Goal: Obtain resource: Obtain resource

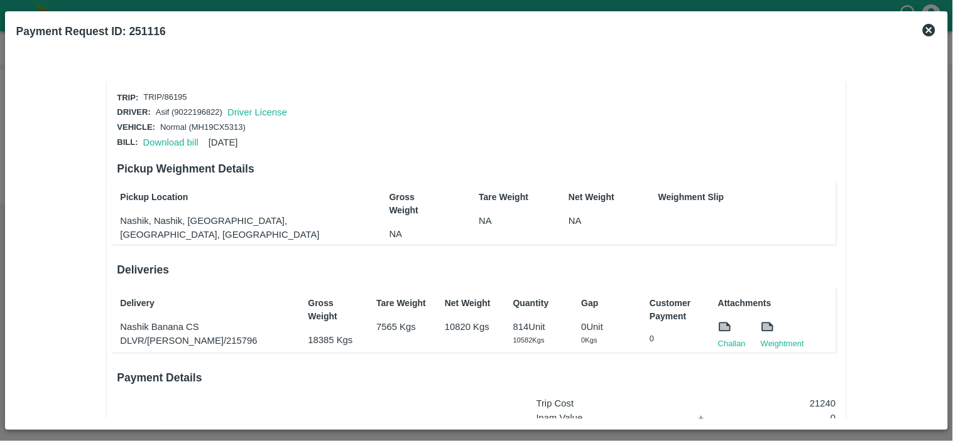
scroll to position [190, 0]
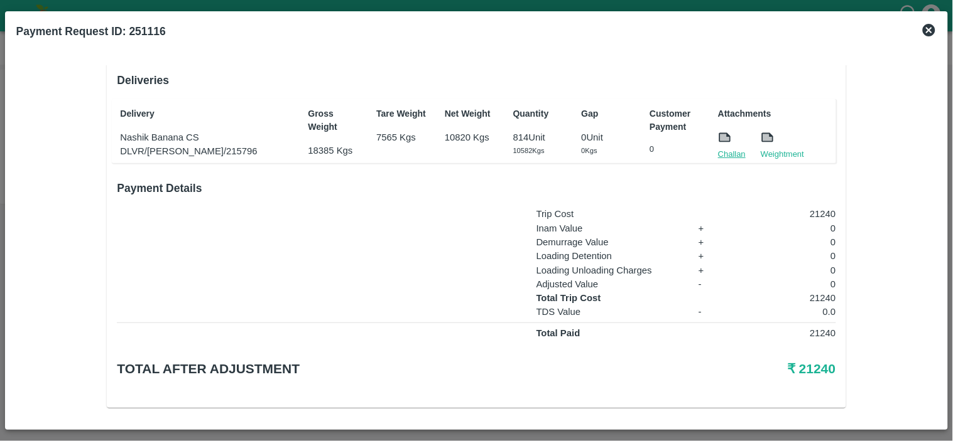
click at [729, 148] on link "Challan" at bounding box center [732, 154] width 28 height 13
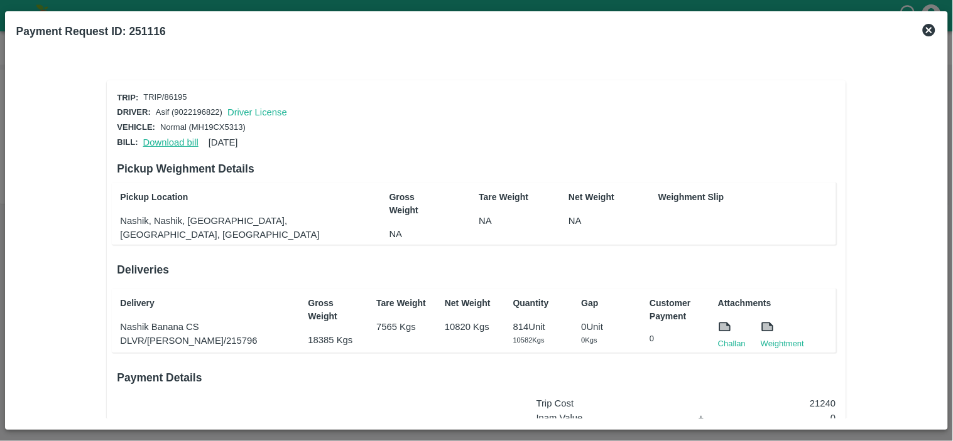
click at [171, 141] on link "Download bill" at bounding box center [170, 143] width 55 height 10
click at [166, 140] on link "Download bill" at bounding box center [170, 143] width 55 height 10
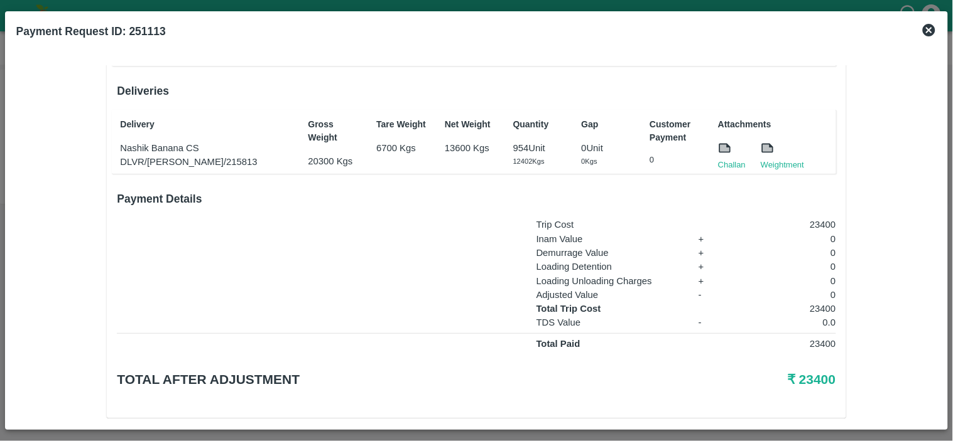
scroll to position [187, 0]
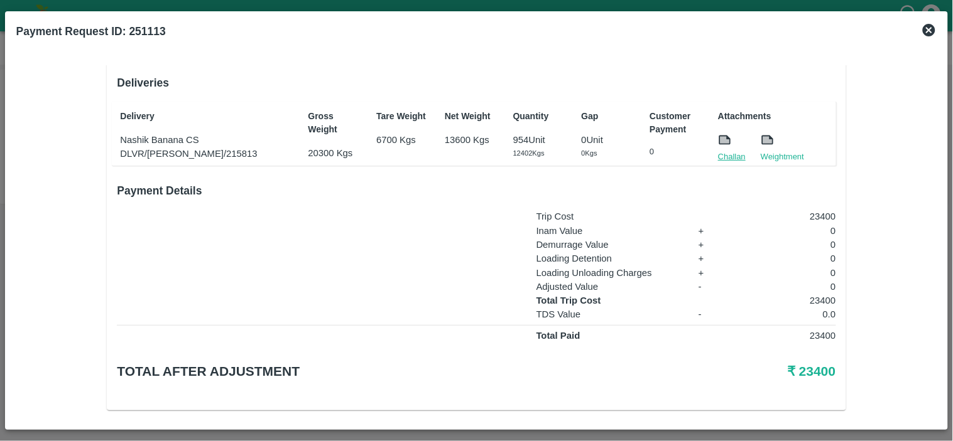
click at [727, 152] on link "Challan" at bounding box center [732, 157] width 28 height 13
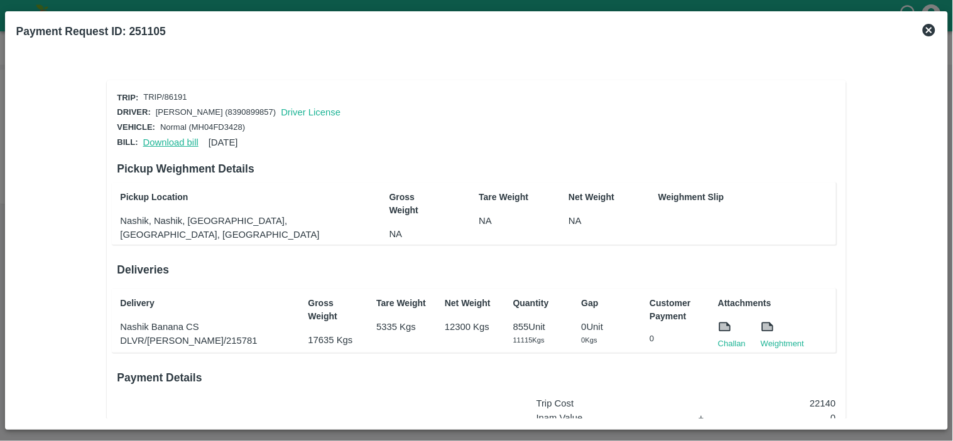
click at [161, 141] on link "Download bill" at bounding box center [170, 143] width 55 height 10
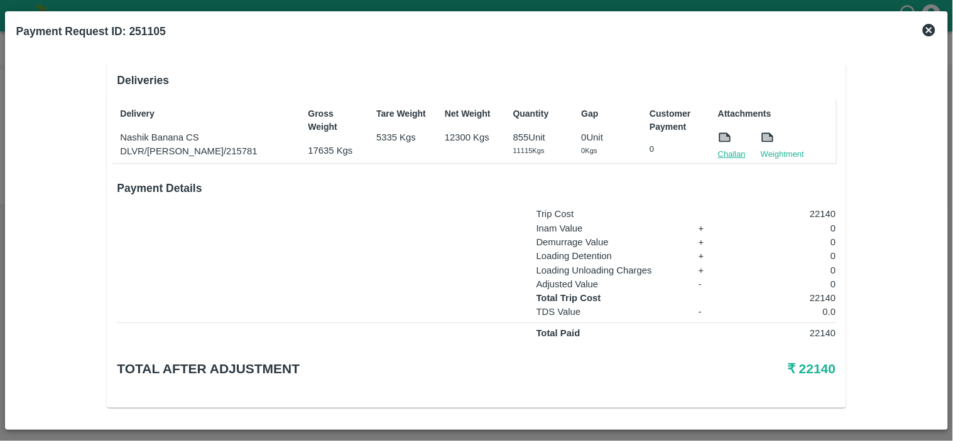
click at [737, 151] on link "Challan" at bounding box center [732, 154] width 28 height 13
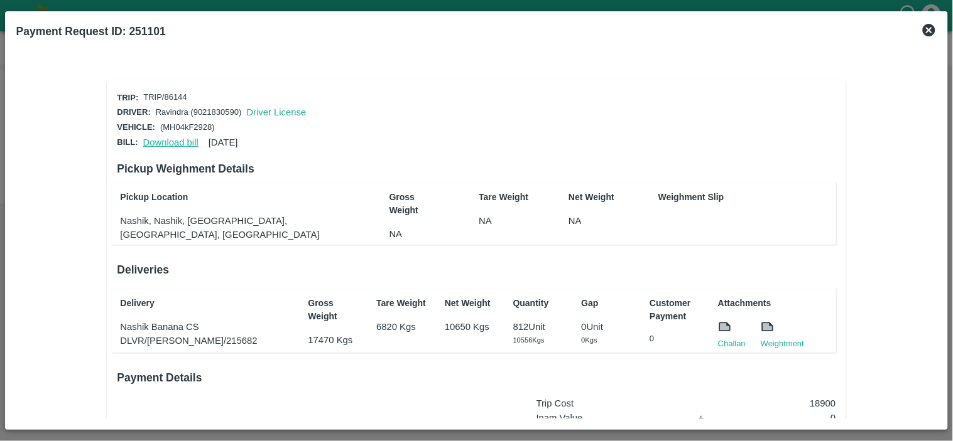
click at [168, 140] on link "Download bill" at bounding box center [170, 143] width 55 height 10
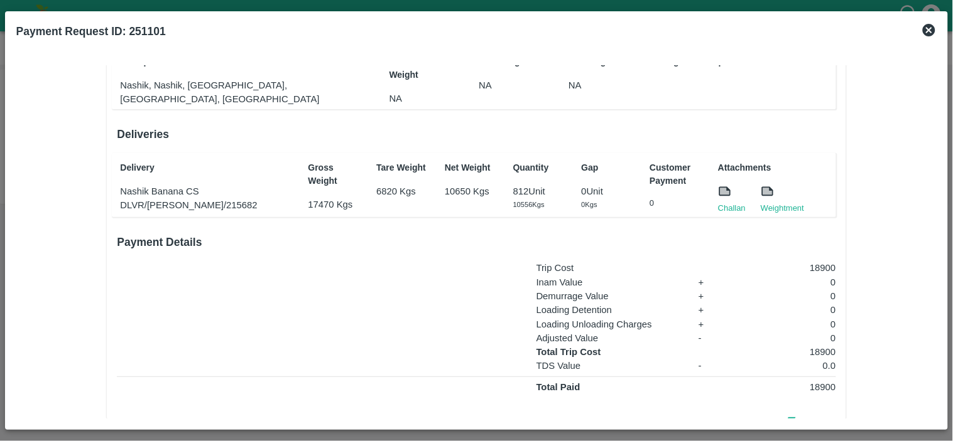
scroll to position [139, 0]
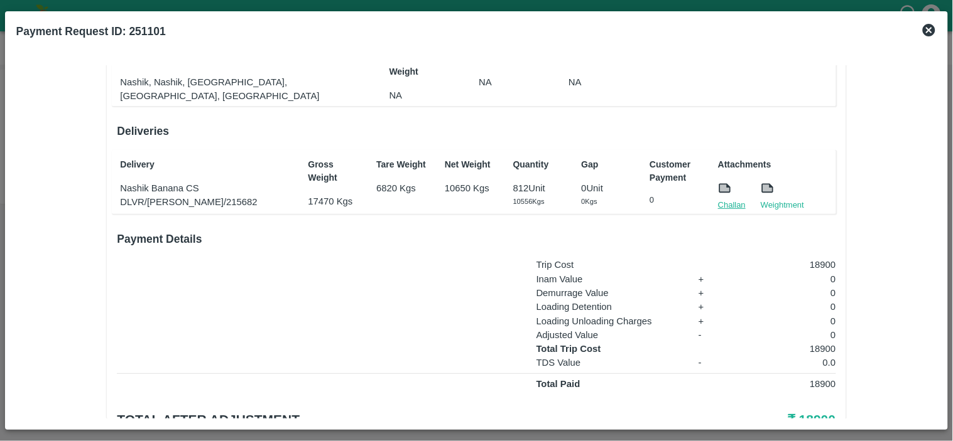
click at [735, 204] on link "Challan" at bounding box center [732, 205] width 28 height 13
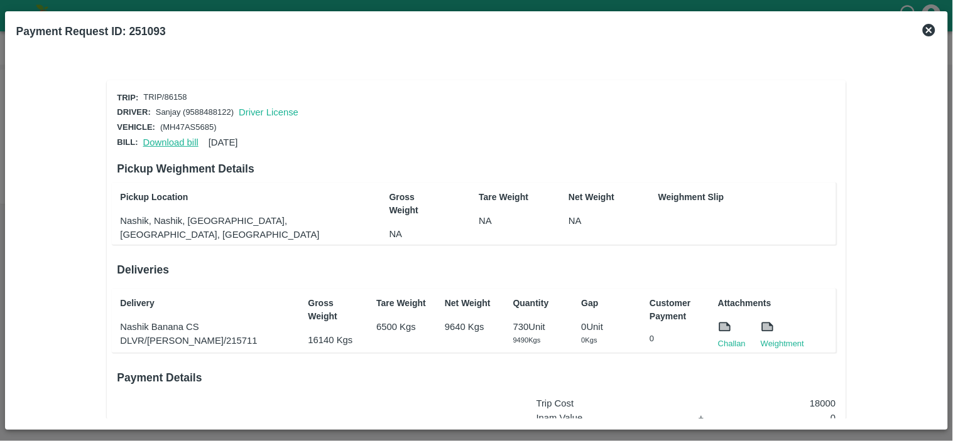
click at [173, 142] on link "Download bill" at bounding box center [170, 143] width 55 height 10
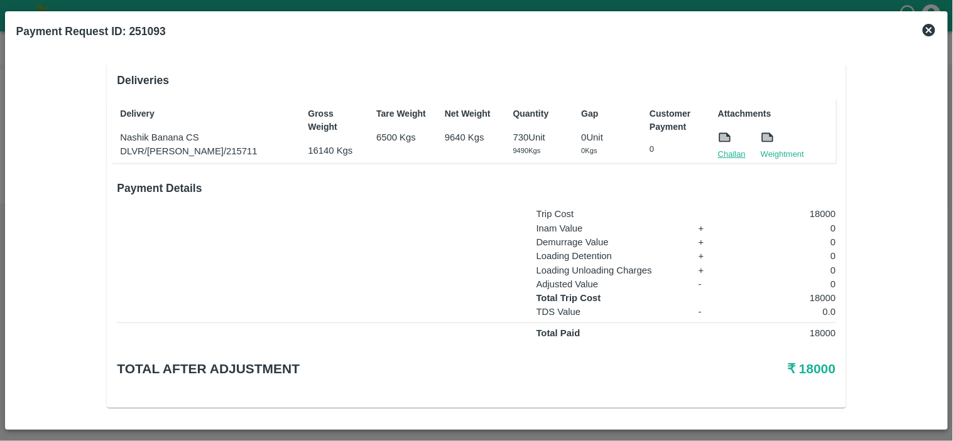
click at [727, 148] on link "Challan" at bounding box center [732, 154] width 28 height 13
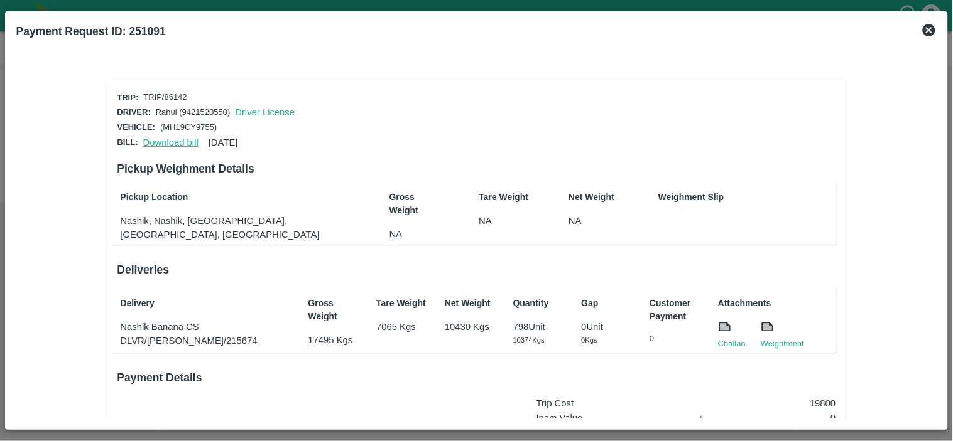
click at [166, 138] on link "Download bill" at bounding box center [170, 143] width 55 height 10
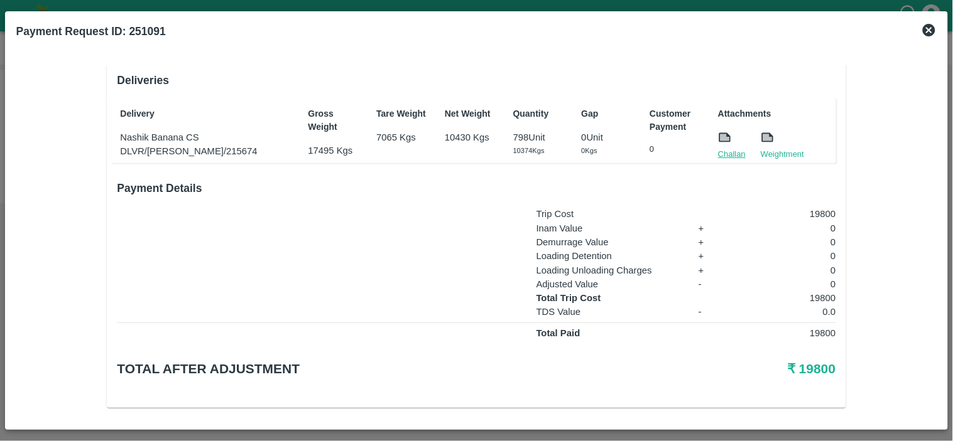
click at [733, 148] on link "Challan" at bounding box center [732, 154] width 28 height 13
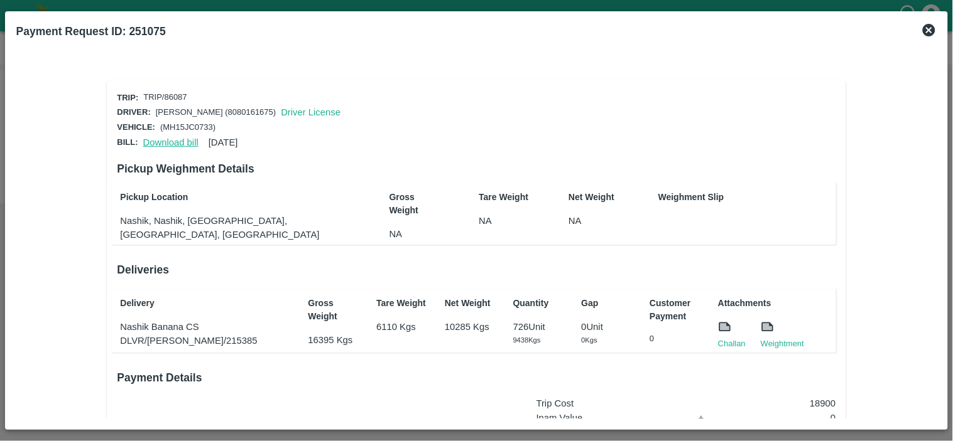
click at [173, 141] on link "Download bill" at bounding box center [170, 143] width 55 height 10
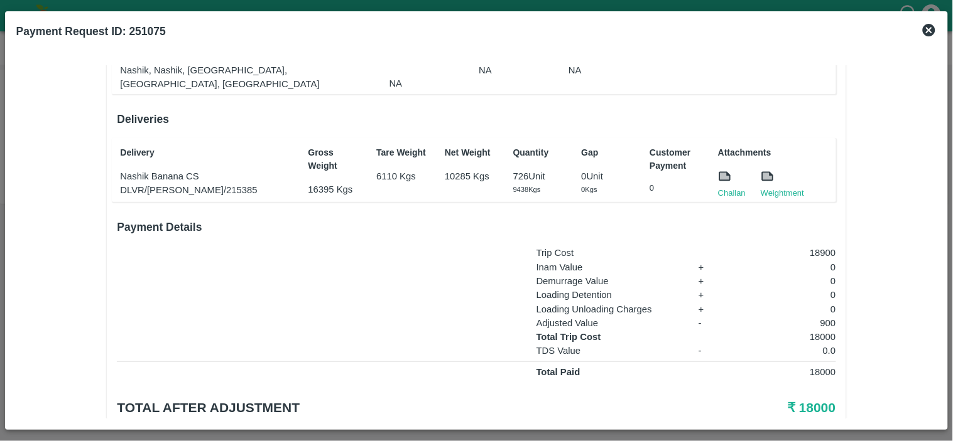
scroll to position [190, 0]
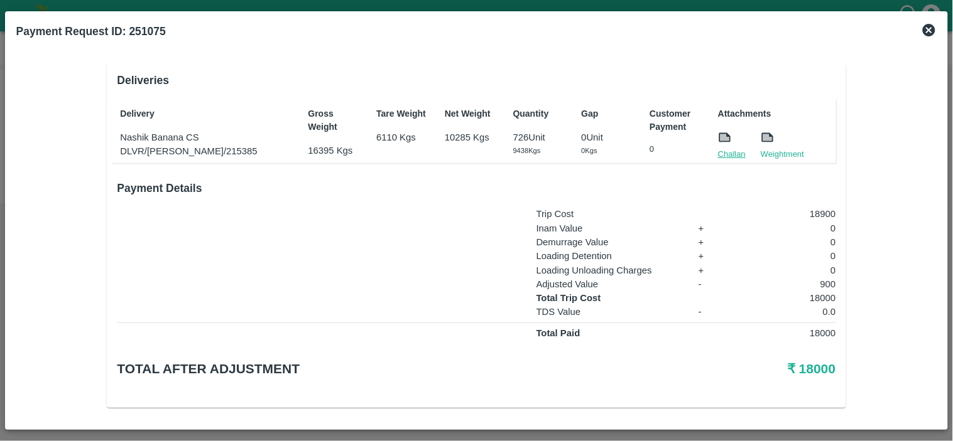
click at [732, 151] on link "Challan" at bounding box center [732, 154] width 28 height 13
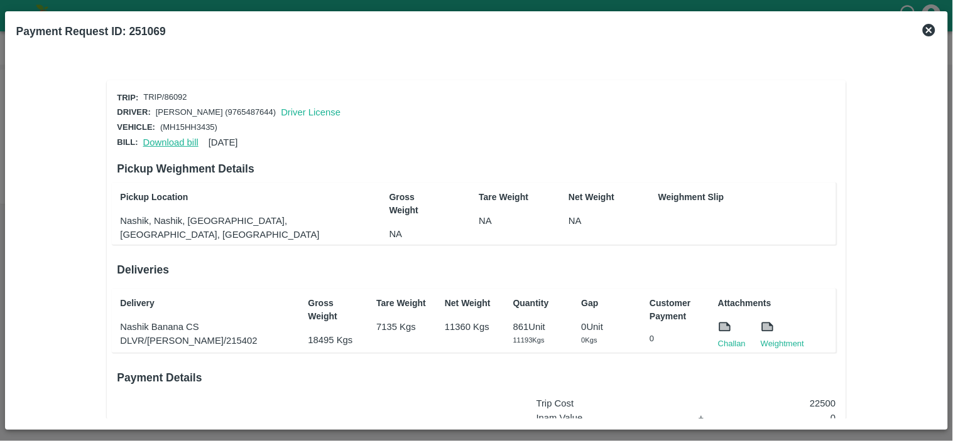
click at [174, 140] on link "Download bill" at bounding box center [170, 143] width 55 height 10
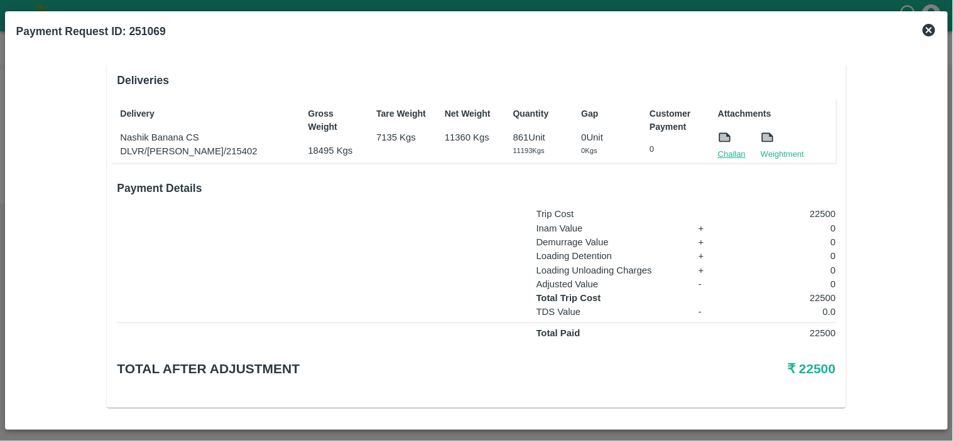
click at [725, 152] on link "Challan" at bounding box center [732, 154] width 28 height 13
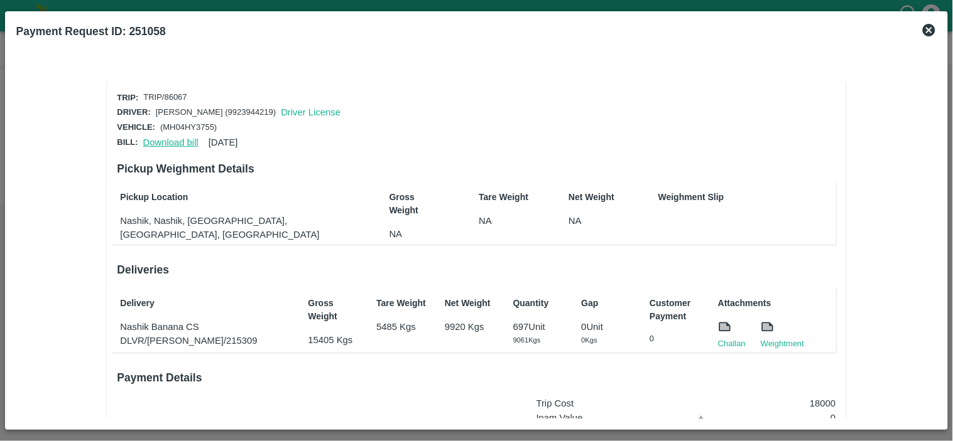
click at [168, 141] on link "Download bill" at bounding box center [170, 143] width 55 height 10
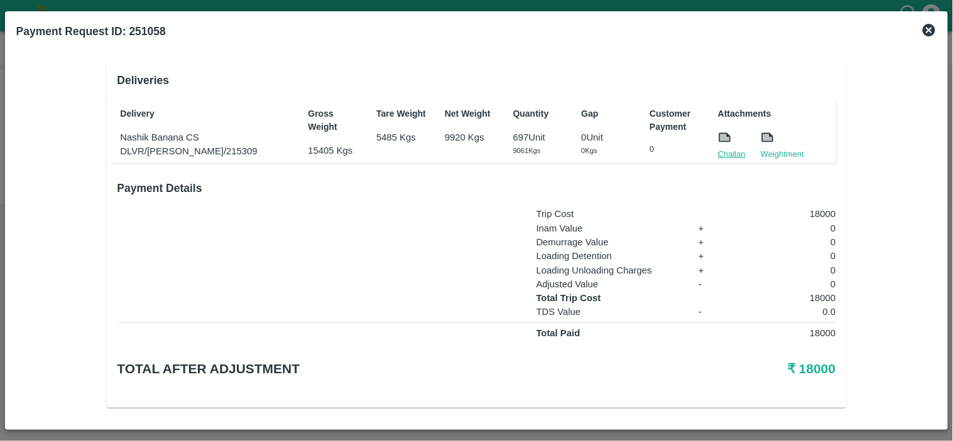
click at [722, 151] on link "Challan" at bounding box center [732, 154] width 28 height 13
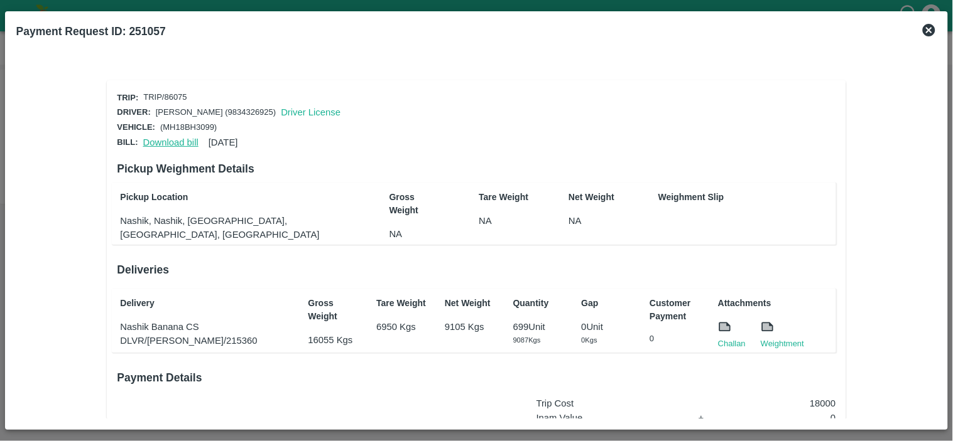
click at [166, 140] on link "Download bill" at bounding box center [170, 143] width 55 height 10
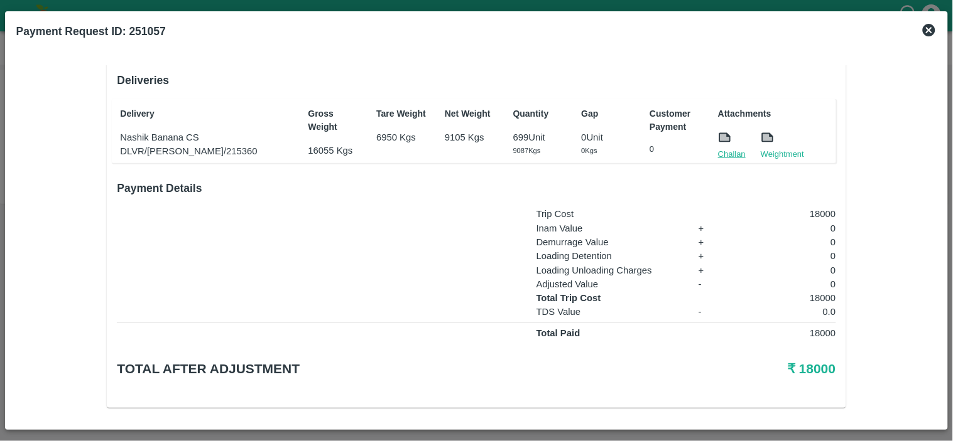
click at [723, 152] on link "Challan" at bounding box center [732, 154] width 28 height 13
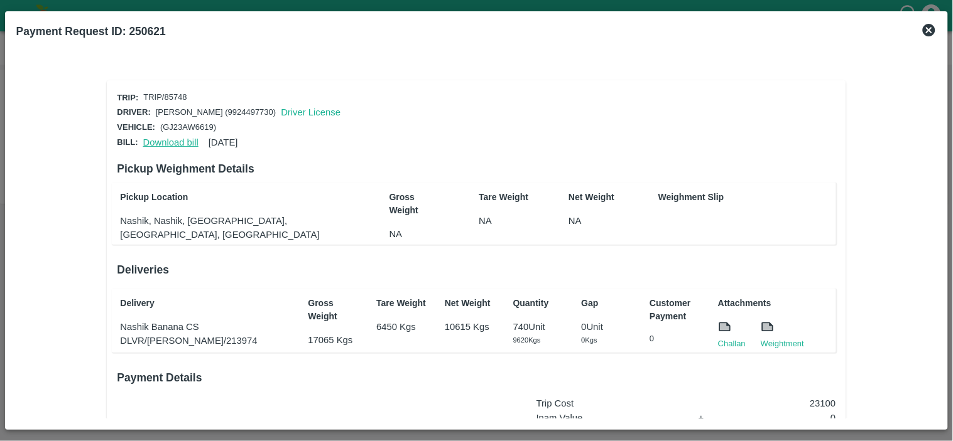
click at [166, 141] on link "Download bill" at bounding box center [170, 143] width 55 height 10
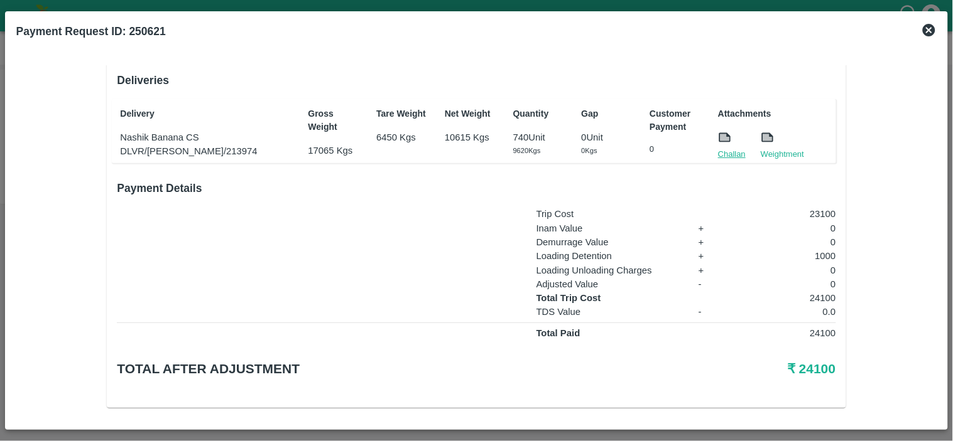
click at [730, 152] on link "Challan" at bounding box center [732, 154] width 28 height 13
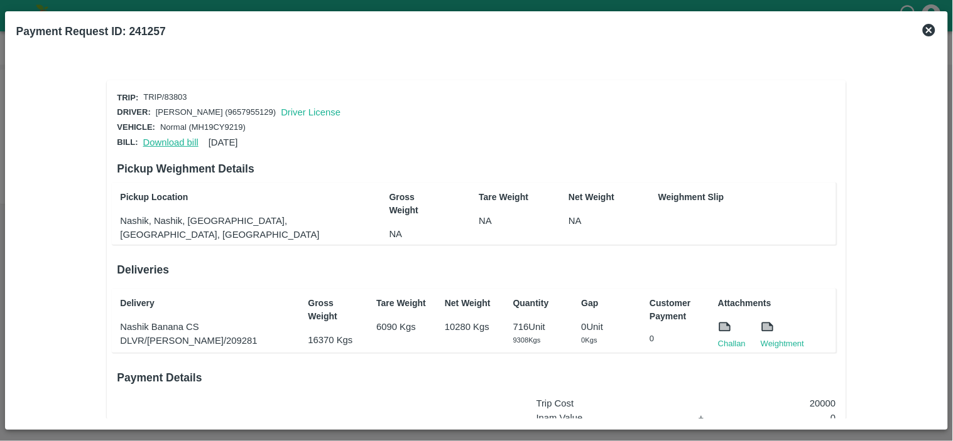
click at [170, 139] on link "Download bill" at bounding box center [170, 143] width 55 height 10
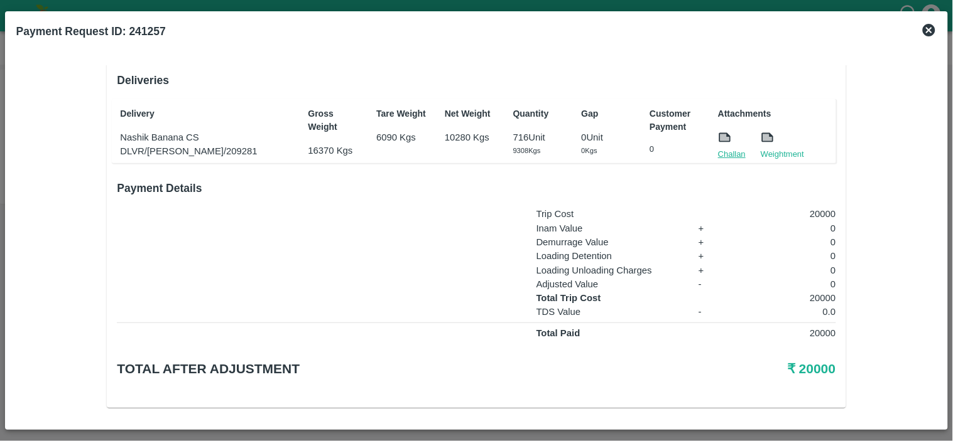
click at [728, 149] on link "Challan" at bounding box center [732, 154] width 28 height 13
